Goal: Browse casually: Explore the website without a specific task or goal

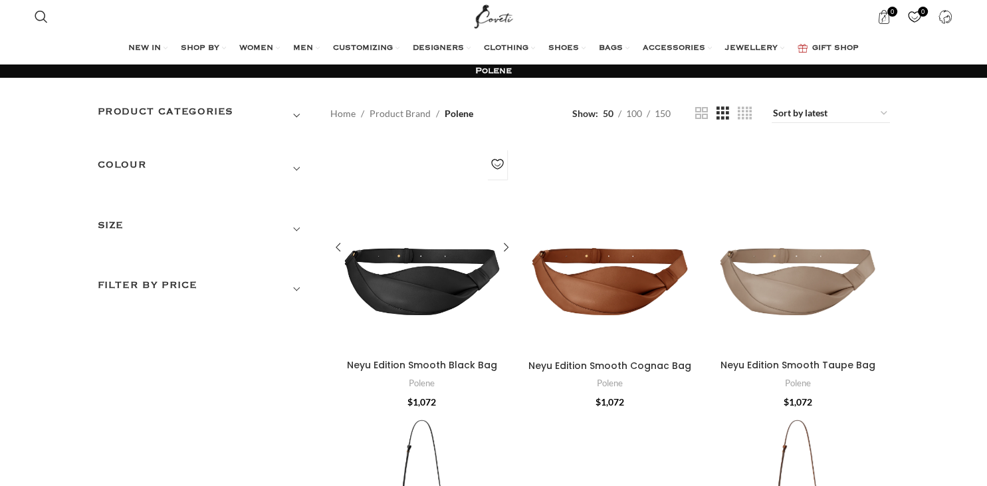
click at [423, 280] on div "Neyu Edition Smooth Black Bag" at bounding box center [422, 248] width 184 height 210
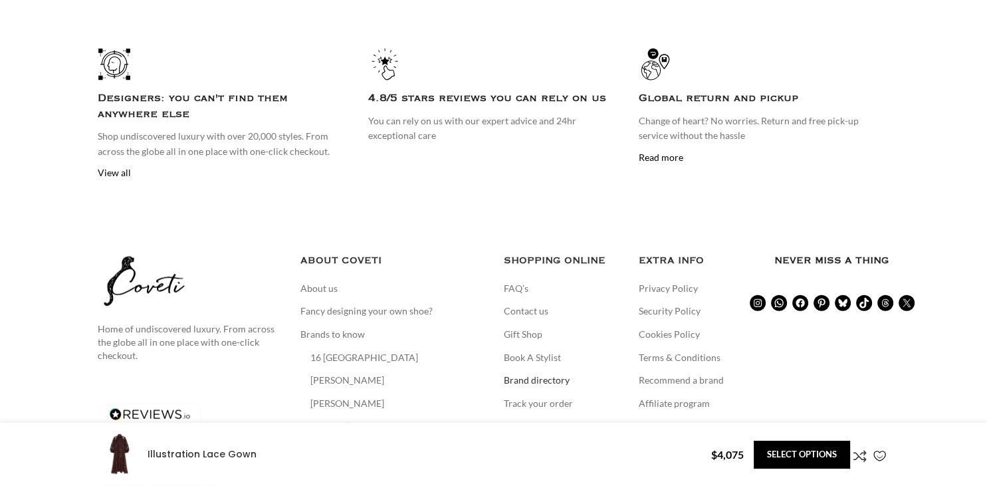
scroll to position [3201, 0]
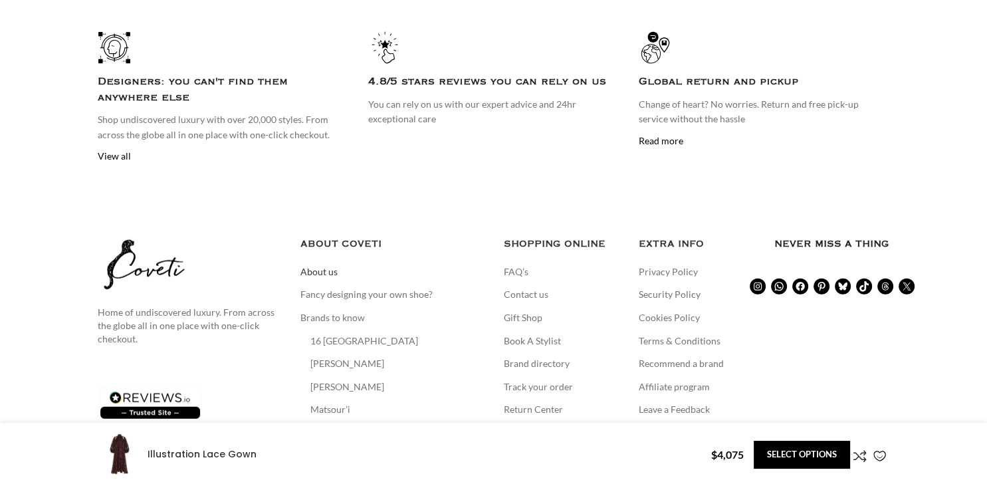
click at [328, 265] on link "About us" at bounding box center [319, 271] width 39 height 13
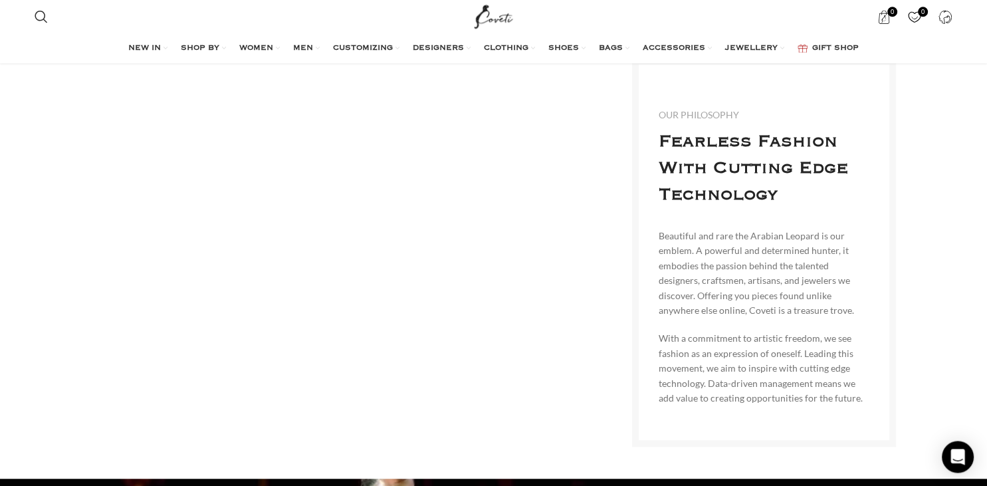
scroll to position [912, 0]
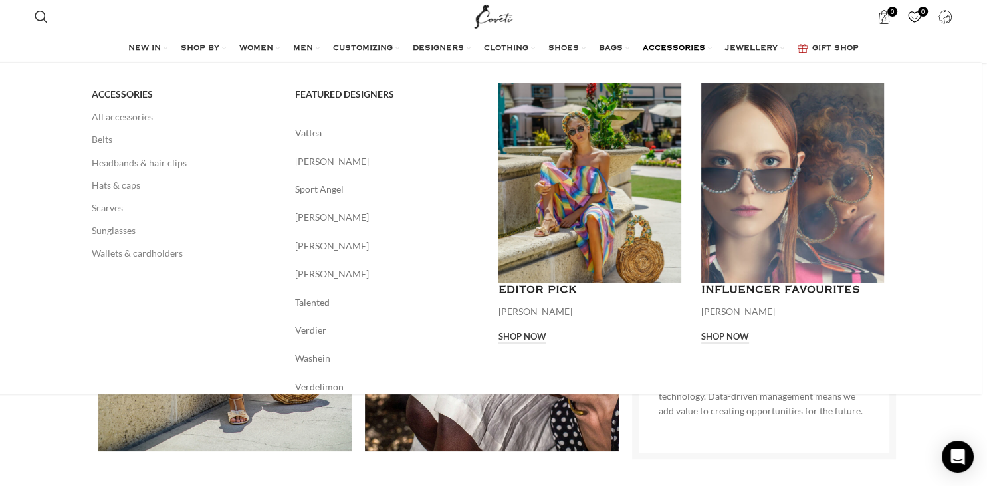
click at [679, 52] on span "ACCESSORIES" at bounding box center [674, 48] width 62 height 11
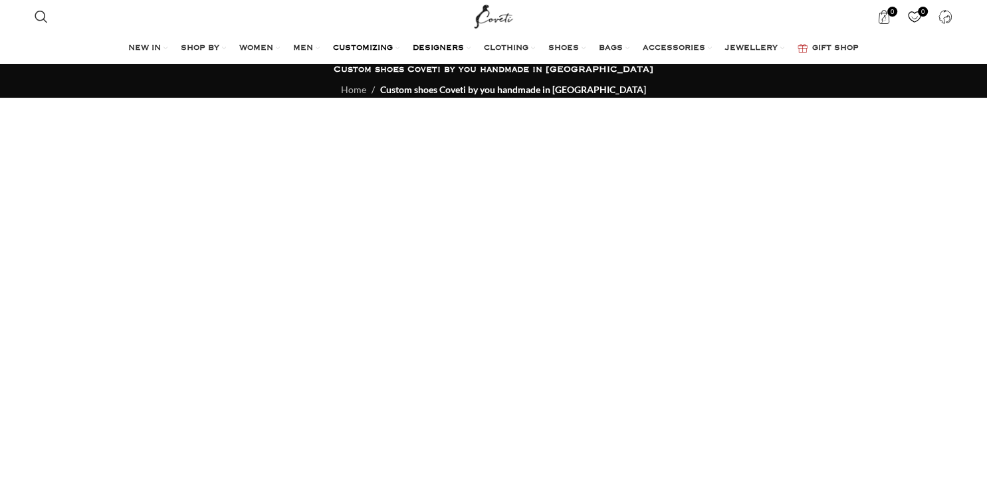
click at [437, 47] on span "DESIGNERS" at bounding box center [438, 48] width 51 height 11
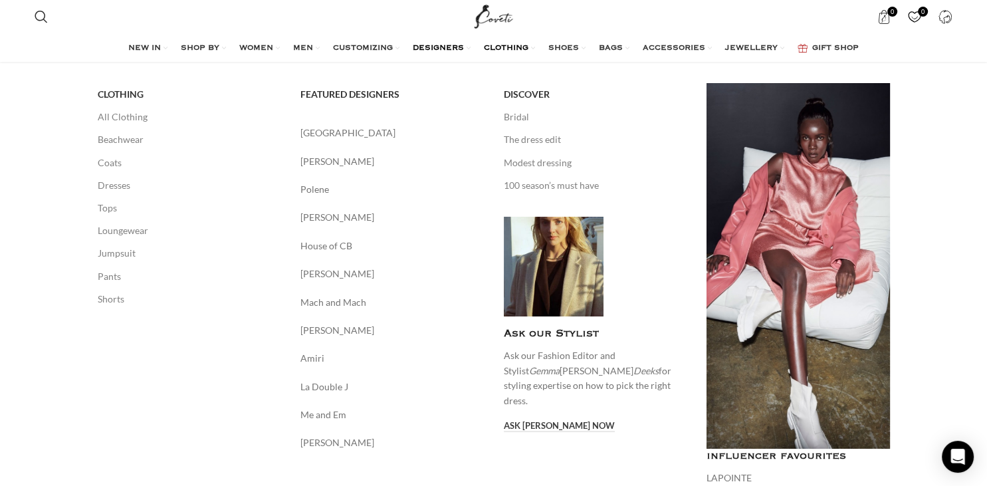
click at [506, 43] on span "CLOTHING" at bounding box center [506, 48] width 45 height 11
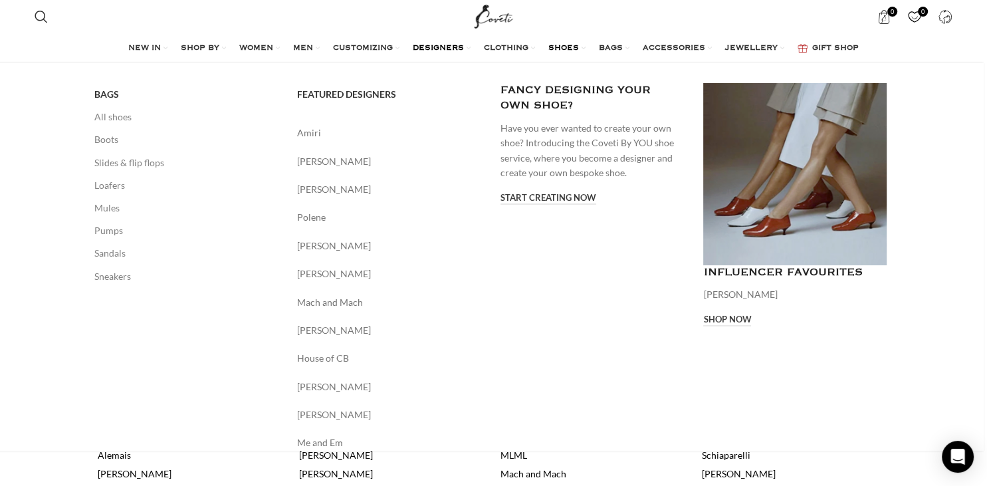
click at [573, 49] on span "SHOES" at bounding box center [563, 48] width 31 height 11
